Goal: Find specific page/section: Find specific page/section

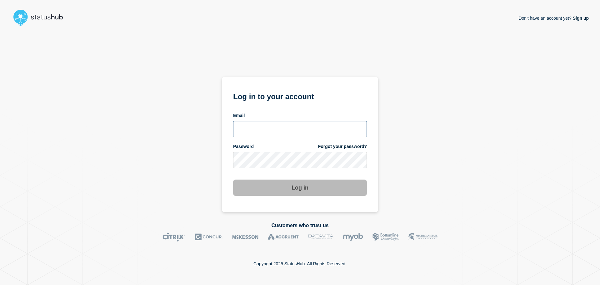
type input "[PERSON_NAME][EMAIL_ADDRESS][DOMAIN_NAME]"
click at [294, 188] on button "Log in" at bounding box center [300, 187] width 134 height 16
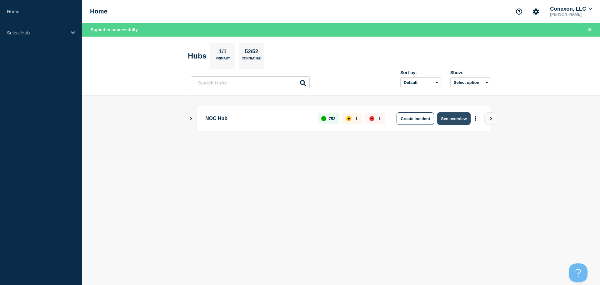
click at [461, 122] on button "See overview" at bounding box center [453, 118] width 33 height 12
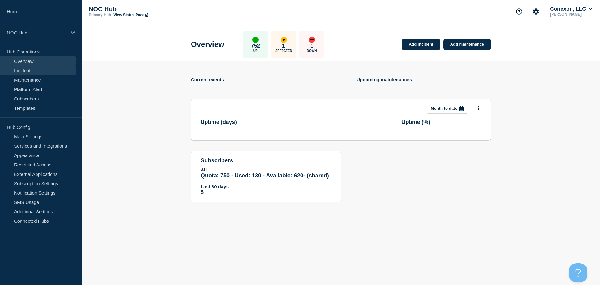
click at [17, 70] on link "Incident" at bounding box center [38, 70] width 76 height 9
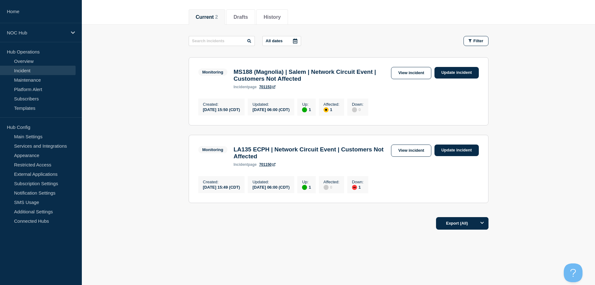
scroll to position [19, 0]
